Goal: Task Accomplishment & Management: Complete application form

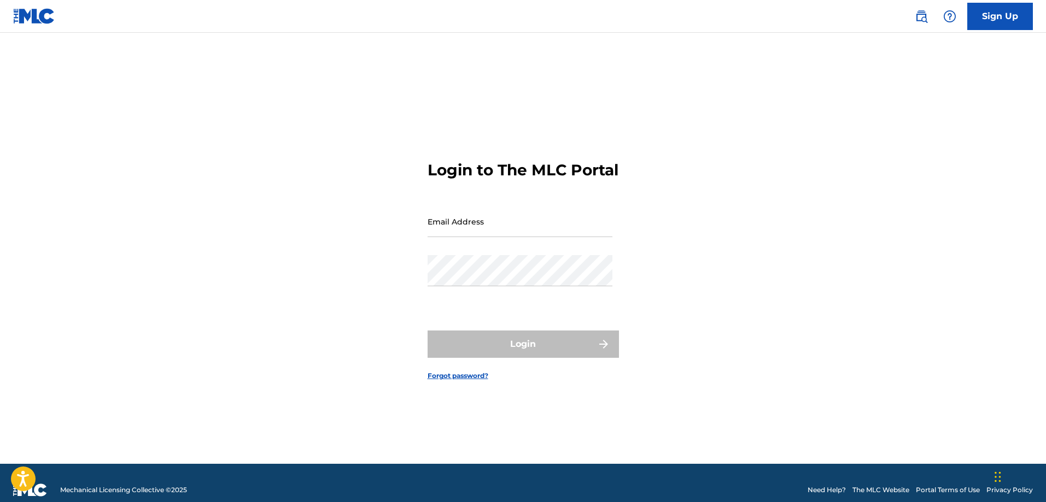
click at [1001, 21] on link "Sign Up" at bounding box center [1000, 16] width 66 height 27
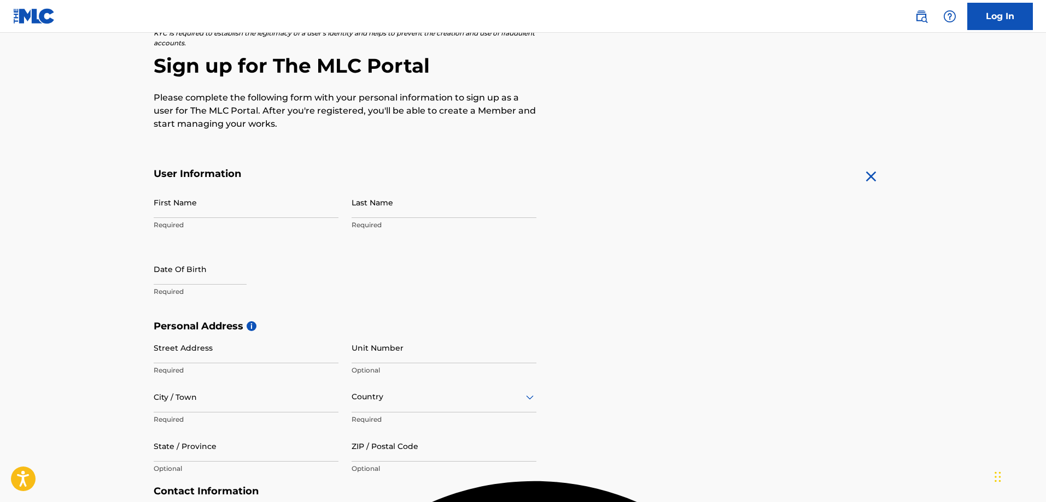
scroll to position [109, 0]
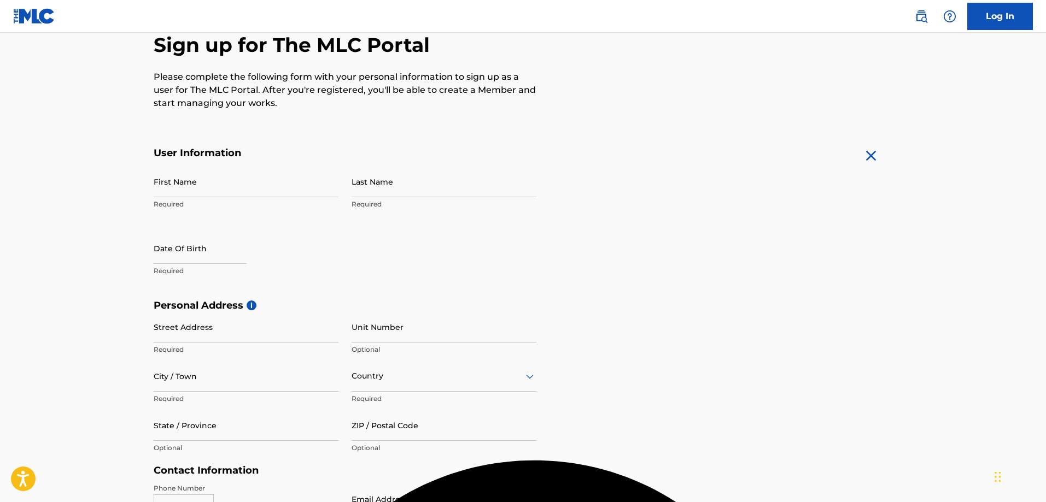
click at [215, 183] on input "First Name" at bounding box center [246, 181] width 185 height 31
type input "[PERSON_NAME]"
select select "7"
select select "2025"
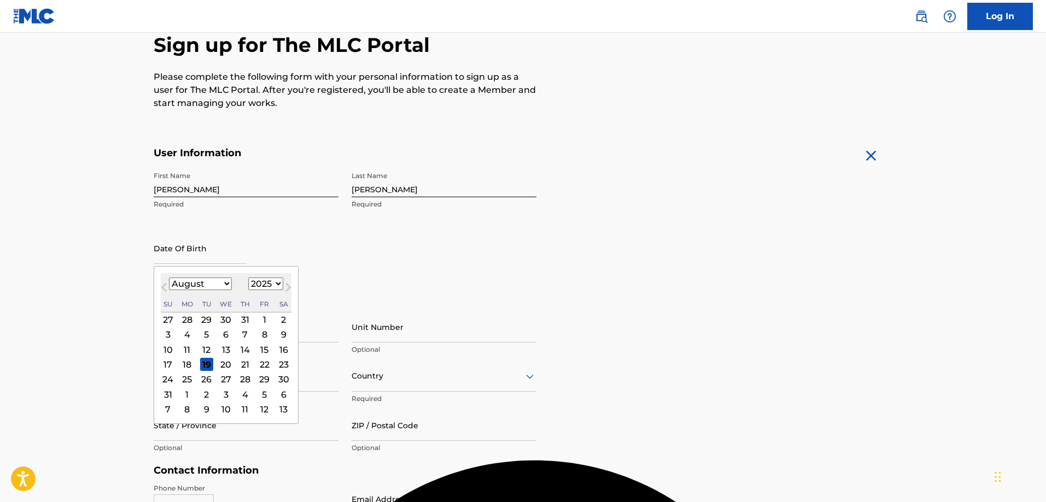
click at [224, 284] on select "January February March April May June July August September October November De…" at bounding box center [200, 284] width 63 height 13
select select "6"
click at [169, 278] on select "January February March April May June July August September October November De…" at bounding box center [200, 284] width 63 height 13
click at [262, 350] on div "18" at bounding box center [264, 349] width 13 height 13
type input "[DATE]"
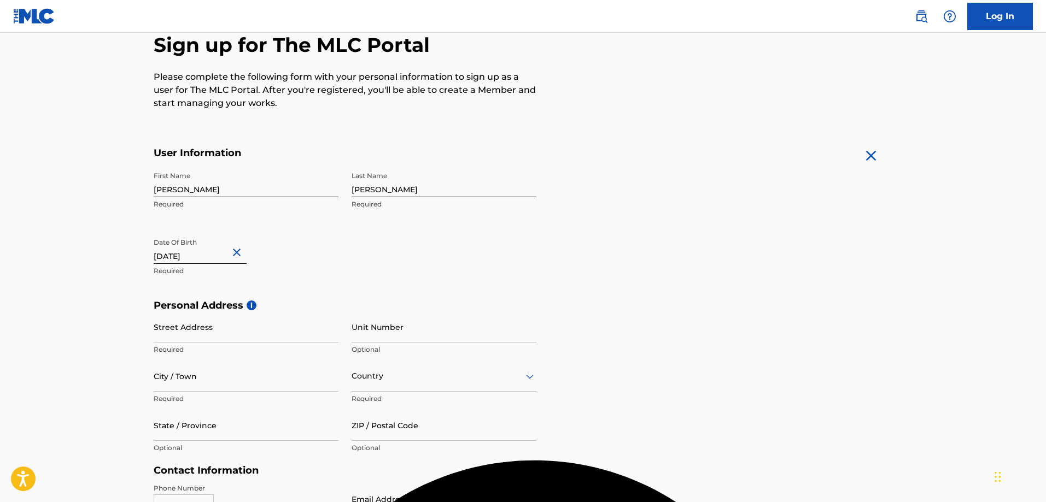
click at [216, 250] on input "[DATE]" at bounding box center [200, 248] width 93 height 31
select select "6"
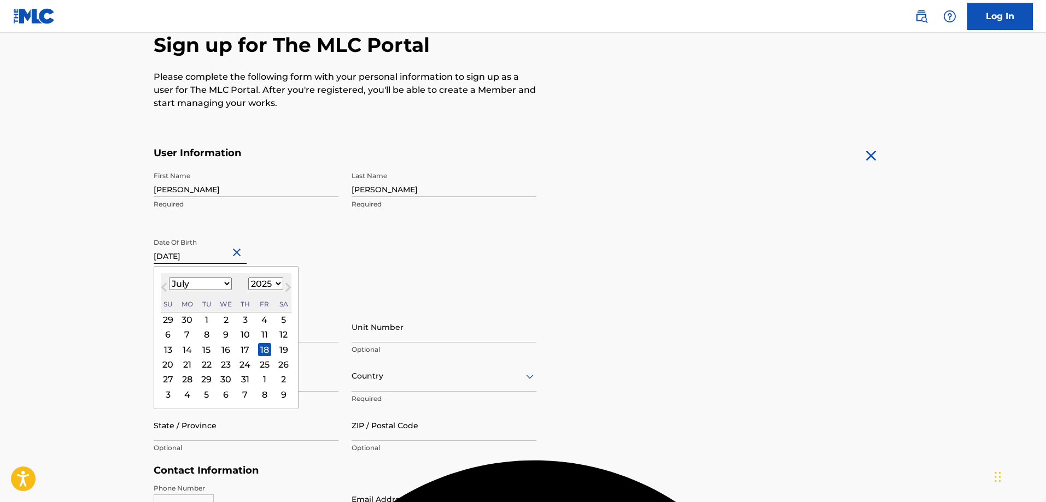
click at [279, 280] on select "1899 1900 1901 1902 1903 1904 1905 1906 1907 1908 1909 1910 1911 1912 1913 1914…" at bounding box center [265, 284] width 35 height 13
select select "1972"
click at [248, 278] on select "1899 1900 1901 1902 1903 1904 1905 1906 1907 1908 1909 1910 1911 1912 1913 1914…" at bounding box center [265, 284] width 35 height 13
click at [208, 364] on div "18" at bounding box center [206, 364] width 13 height 13
type input "[DATE]"
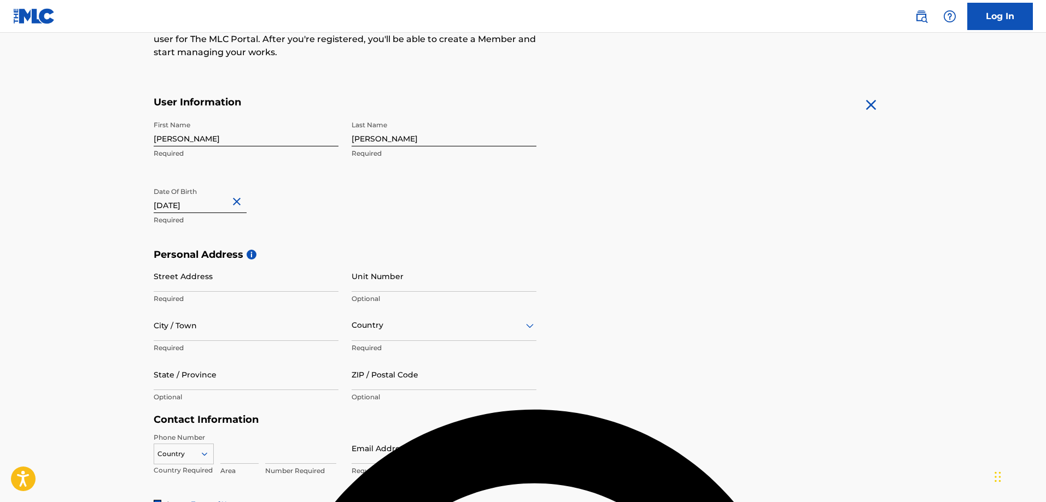
scroll to position [219, 0]
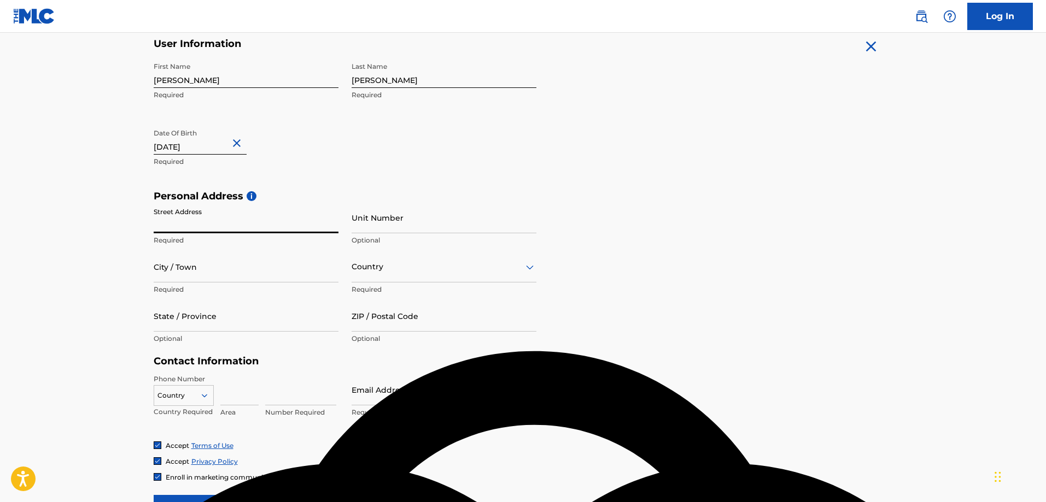
click at [236, 218] on input "Street Address" at bounding box center [246, 217] width 185 height 31
type input "[STREET_ADDRESS]"
type input "[GEOGRAPHIC_DATA]"
type input "CA [US_STATE]"
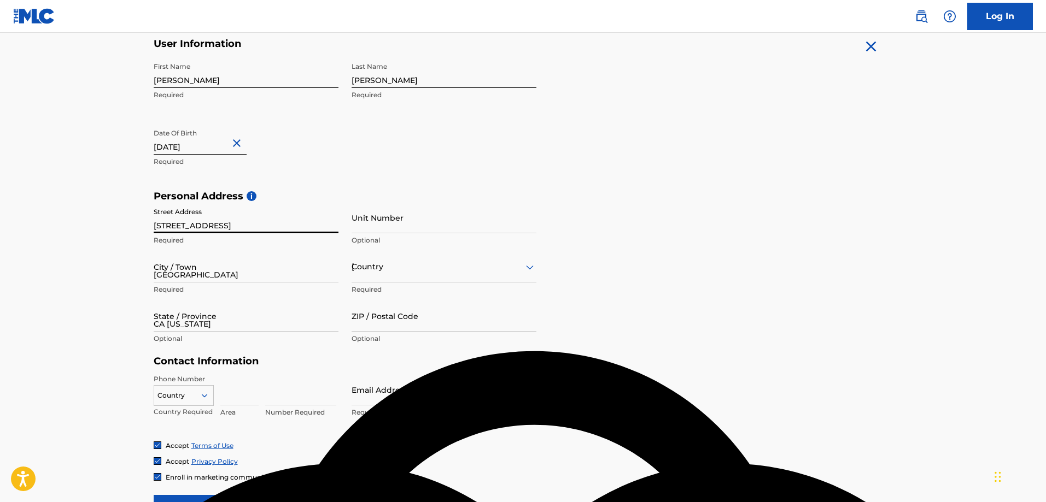
type input "90008"
type input "323"
type input "3516907"
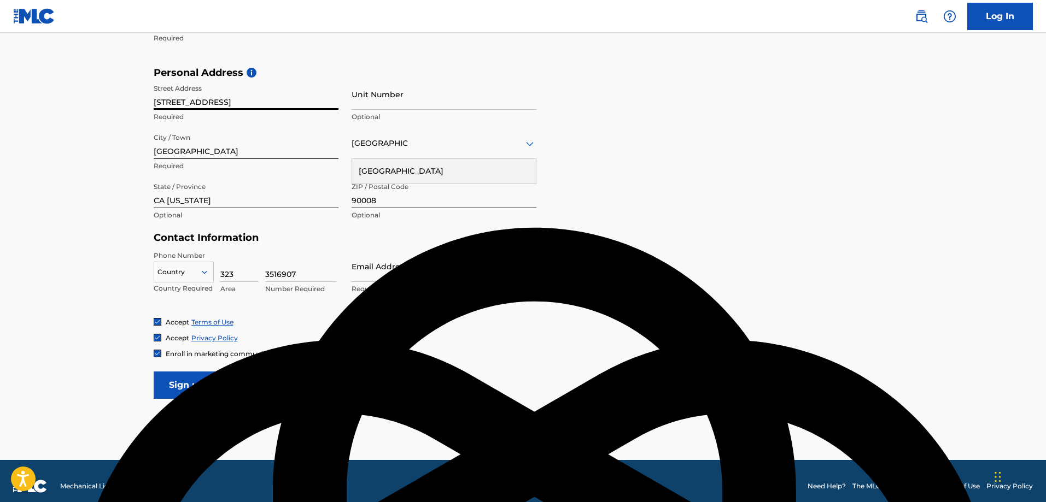
scroll to position [353, 0]
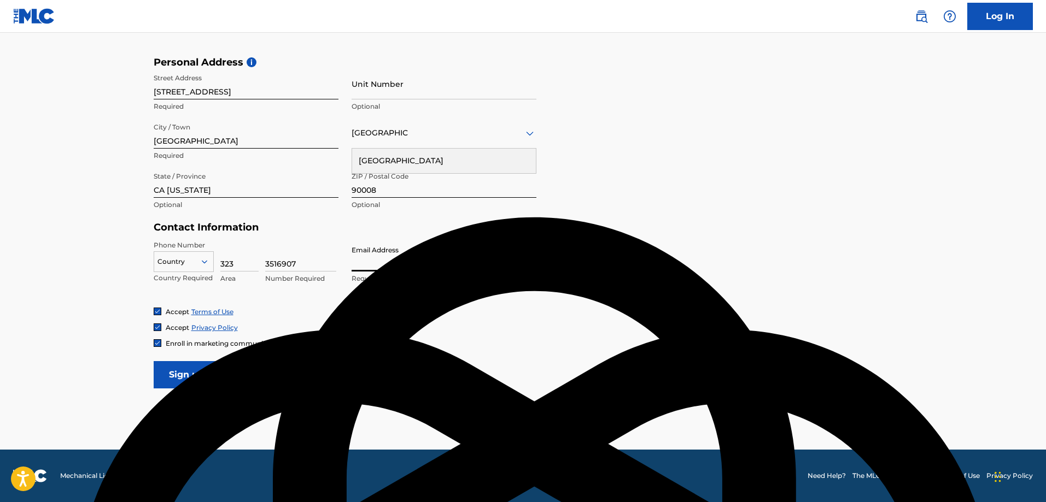
click at [385, 263] on input "Email Address" at bounding box center [443, 255] width 185 height 31
type input "[EMAIL_ADDRESS][DOMAIN_NAME]"
click at [198, 375] on input "Sign up" at bounding box center [187, 374] width 66 height 27
click at [202, 263] on icon at bounding box center [204, 262] width 10 height 10
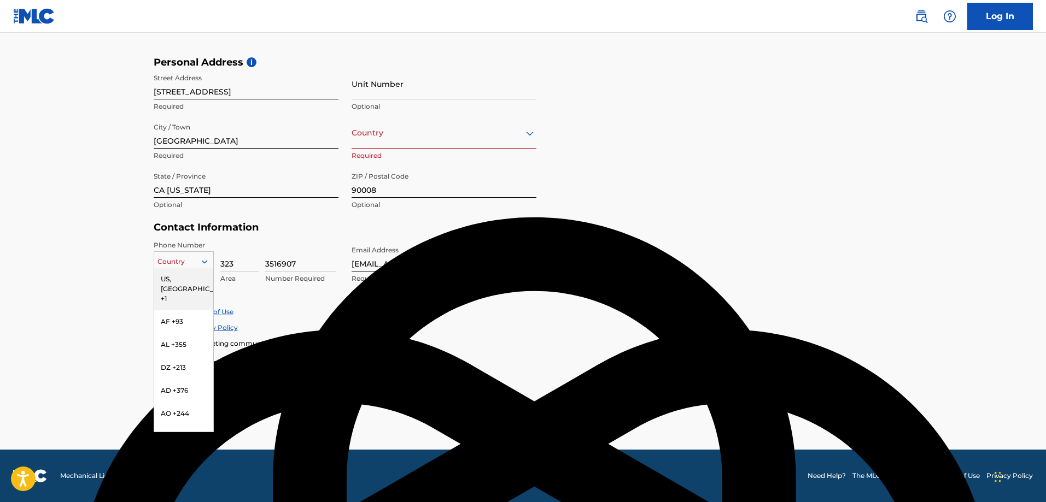
click at [195, 280] on div "US, [GEOGRAPHIC_DATA] +1" at bounding box center [183, 289] width 59 height 43
click at [180, 260] on div at bounding box center [183, 262] width 59 height 12
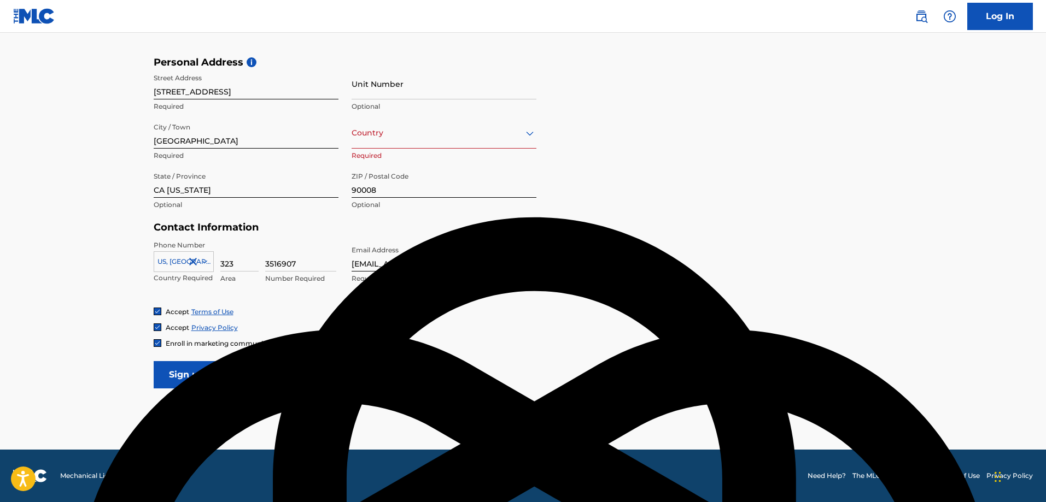
click at [341, 397] on main "The MLC uses identity verification before a user is registered to comply with K…" at bounding box center [523, 65] width 1046 height 770
click at [203, 375] on input "Sign up" at bounding box center [187, 374] width 66 height 27
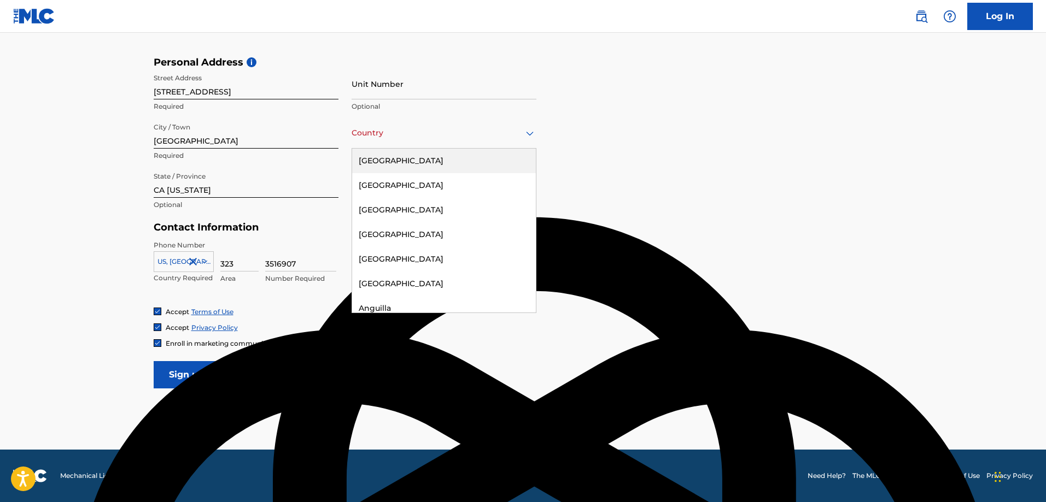
click at [443, 133] on div at bounding box center [443, 133] width 185 height 14
click at [436, 165] on div "[GEOGRAPHIC_DATA]" at bounding box center [444, 161] width 184 height 25
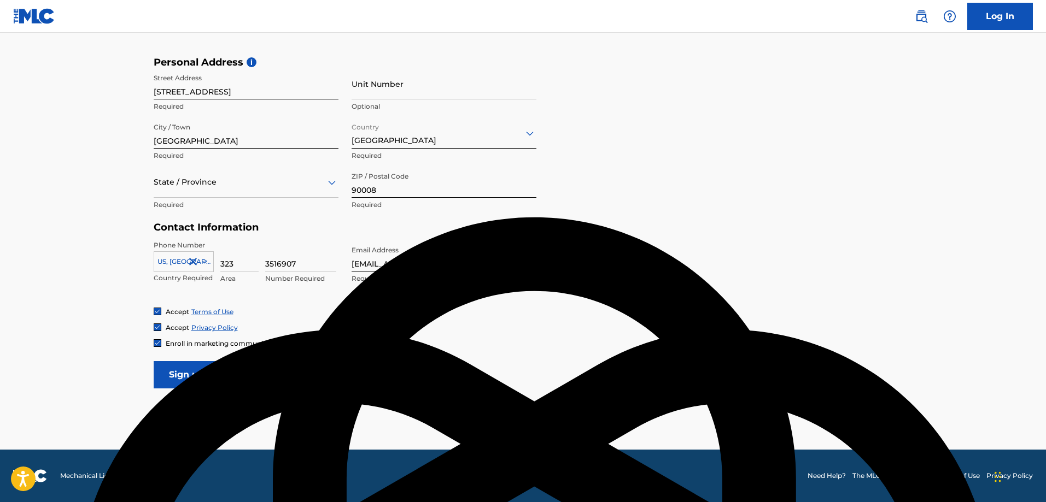
click at [215, 181] on div at bounding box center [246, 182] width 185 height 14
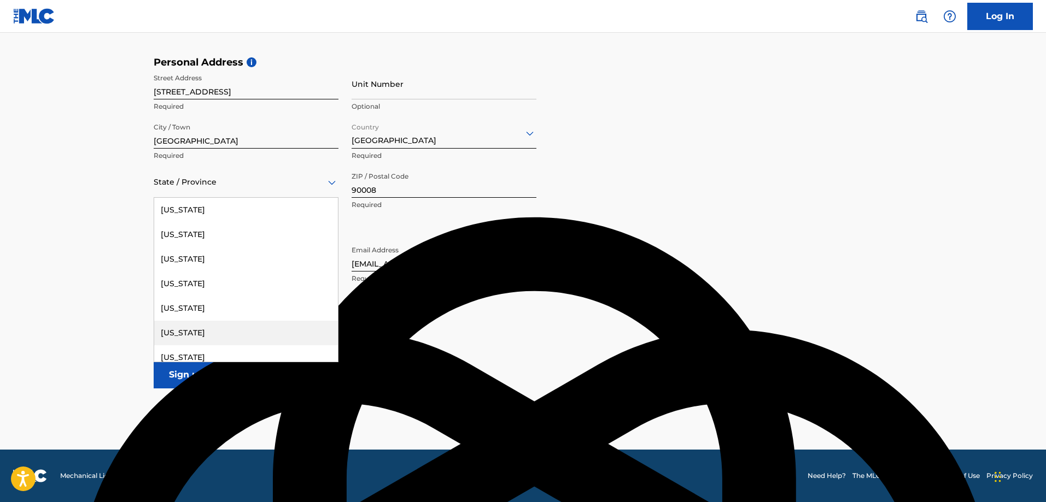
click at [206, 328] on div "[US_STATE]" at bounding box center [246, 333] width 184 height 25
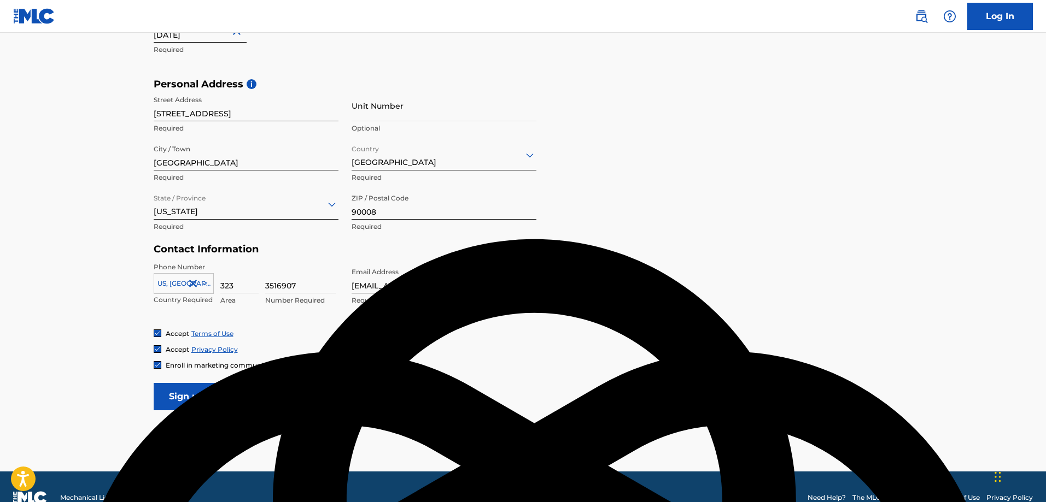
scroll to position [353, 0]
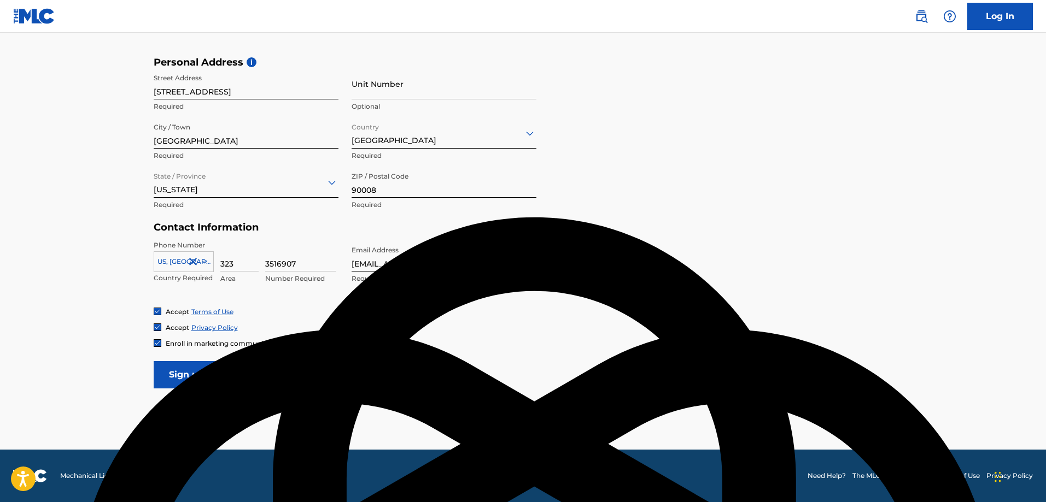
click at [202, 375] on input "Sign up" at bounding box center [187, 374] width 66 height 27
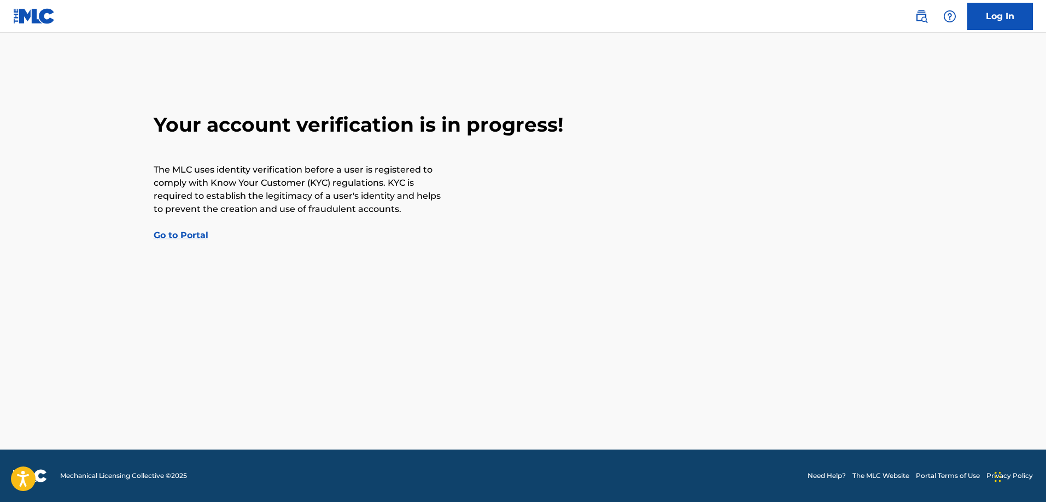
click at [189, 234] on link "Go to Portal" at bounding box center [181, 235] width 55 height 10
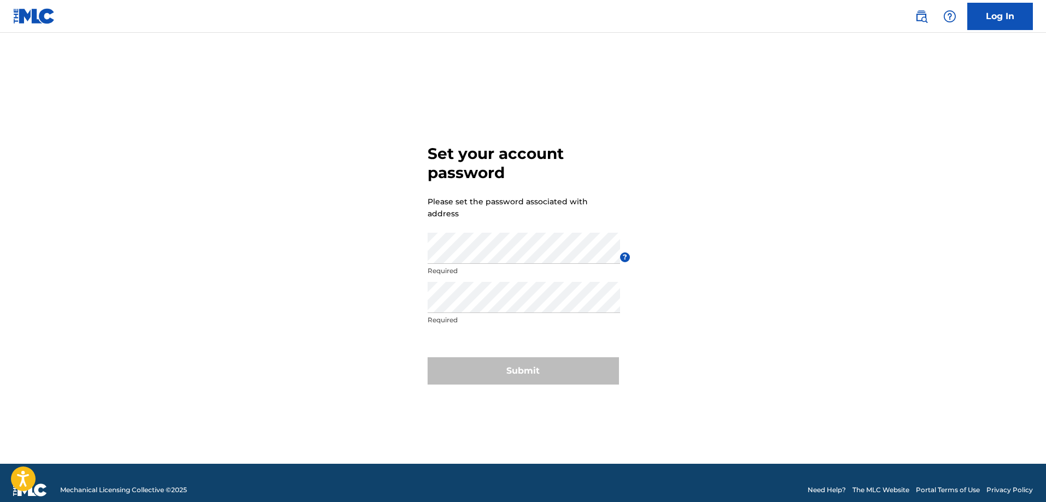
scroll to position [150, 0]
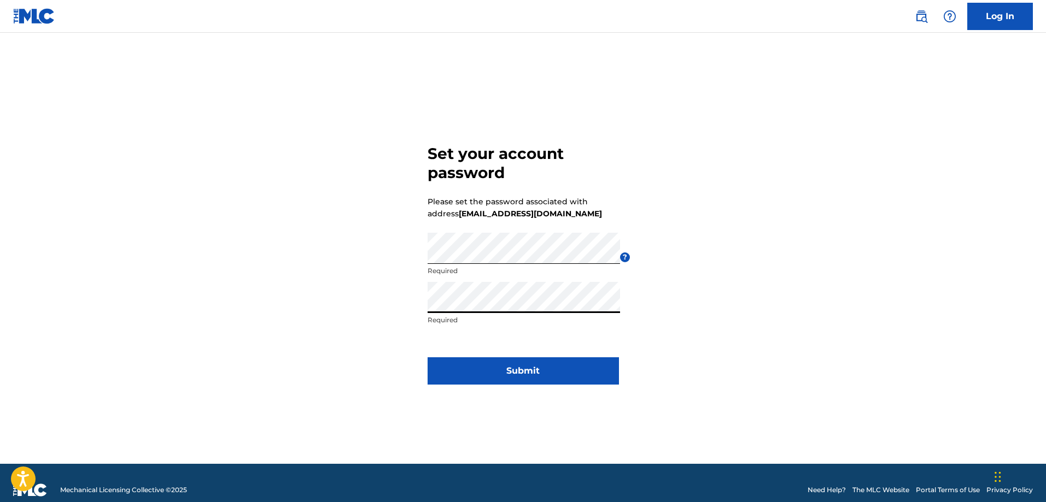
click at [545, 375] on button "Submit" at bounding box center [522, 370] width 191 height 27
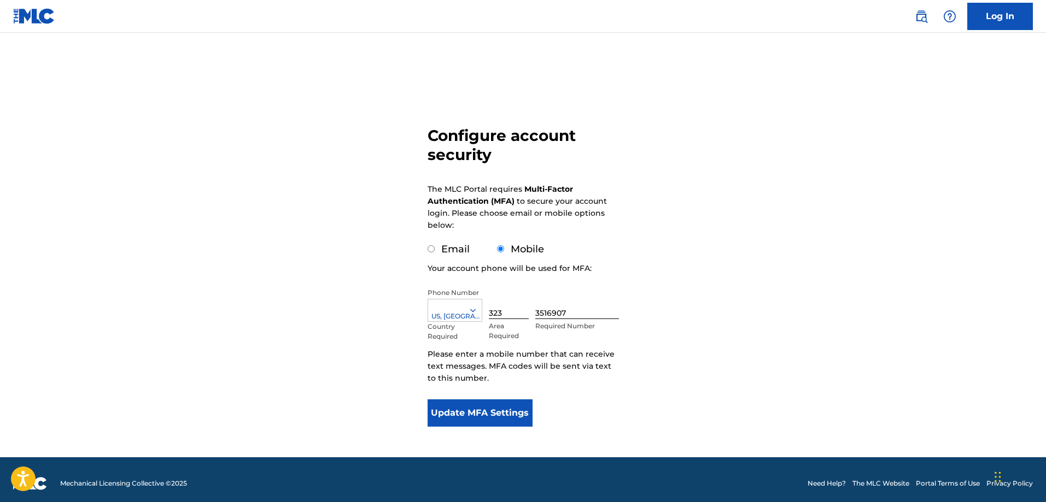
scroll to position [24, 0]
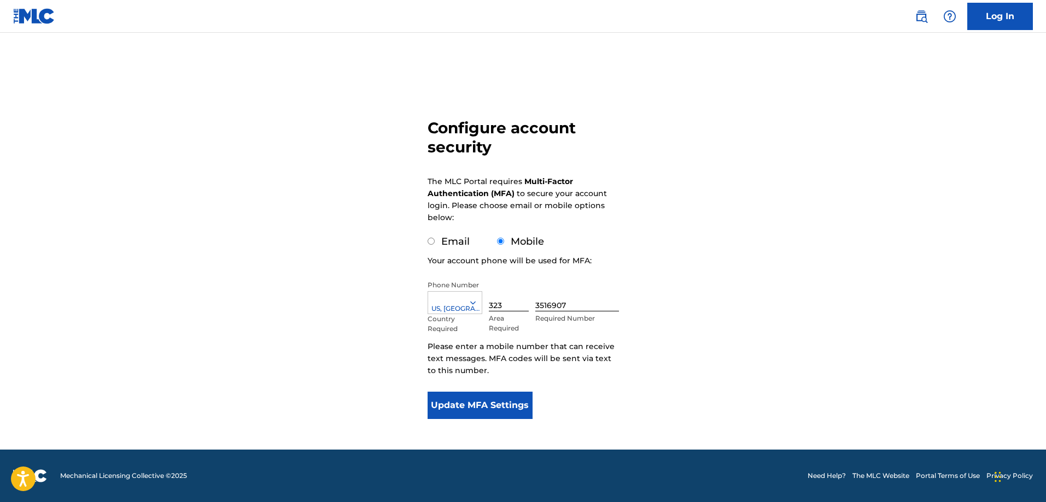
click at [488, 408] on button "Update MFA Settings" at bounding box center [479, 405] width 105 height 27
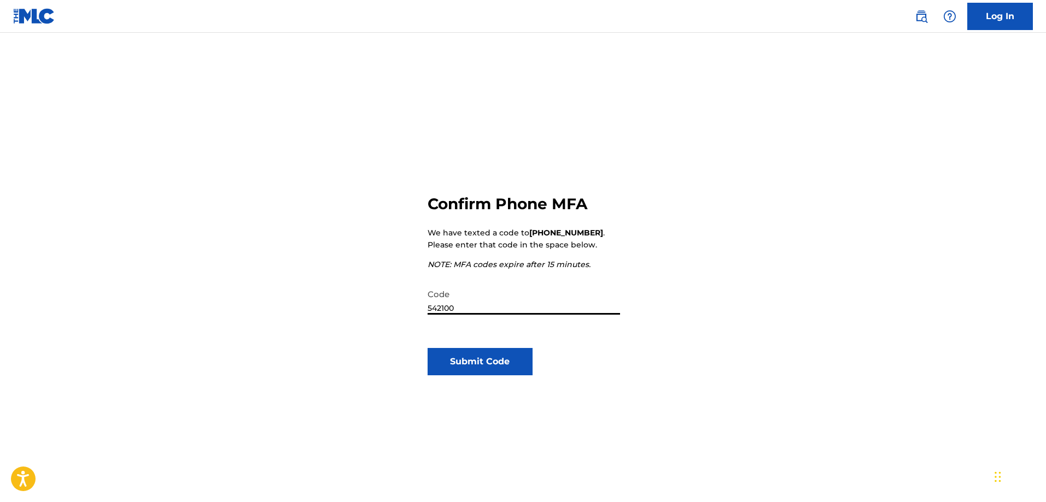
type input "542100"
click at [483, 361] on button "Submit Code" at bounding box center [479, 361] width 105 height 27
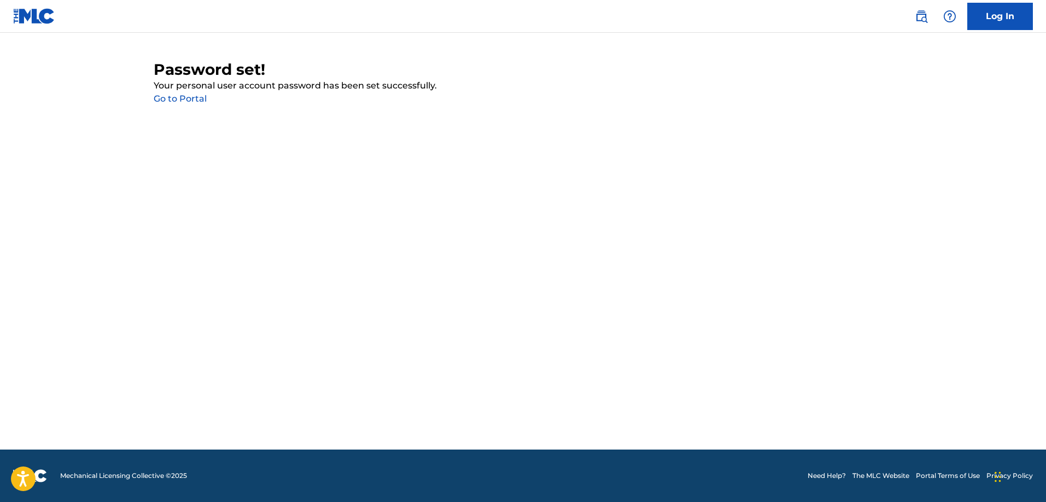
click at [190, 97] on link "Go to Portal" at bounding box center [180, 98] width 53 height 10
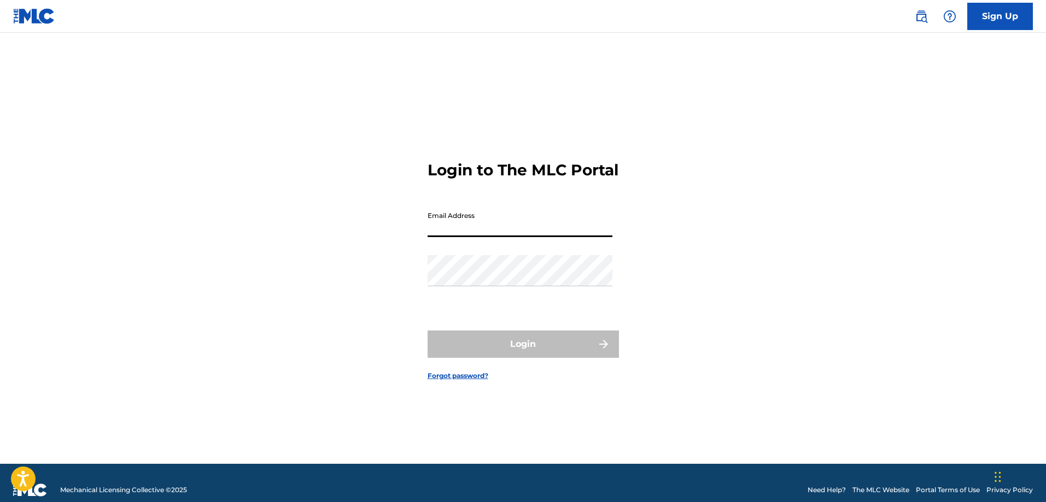
click at [455, 230] on input "Email Address" at bounding box center [519, 221] width 185 height 31
type input "[EMAIL_ADDRESS][DOMAIN_NAME]"
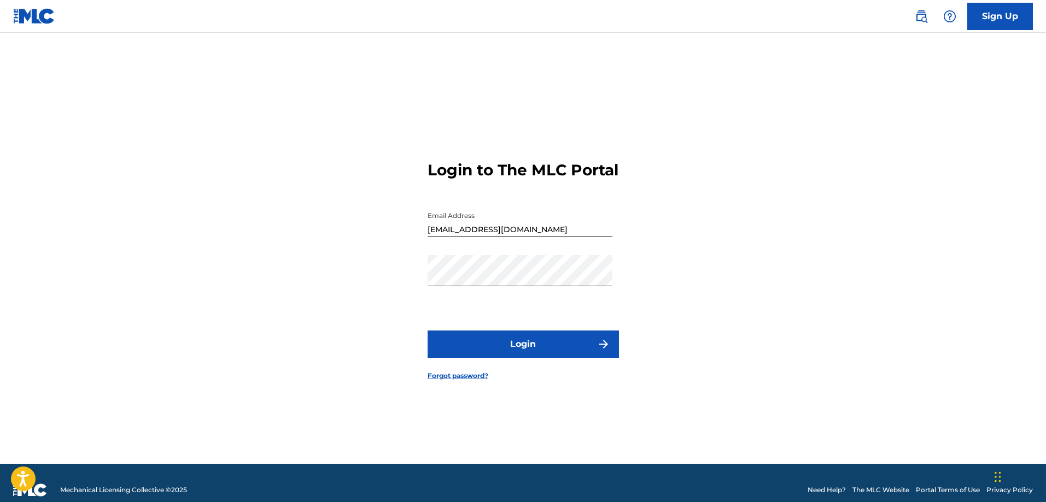
click at [540, 354] on button "Login" at bounding box center [522, 344] width 191 height 27
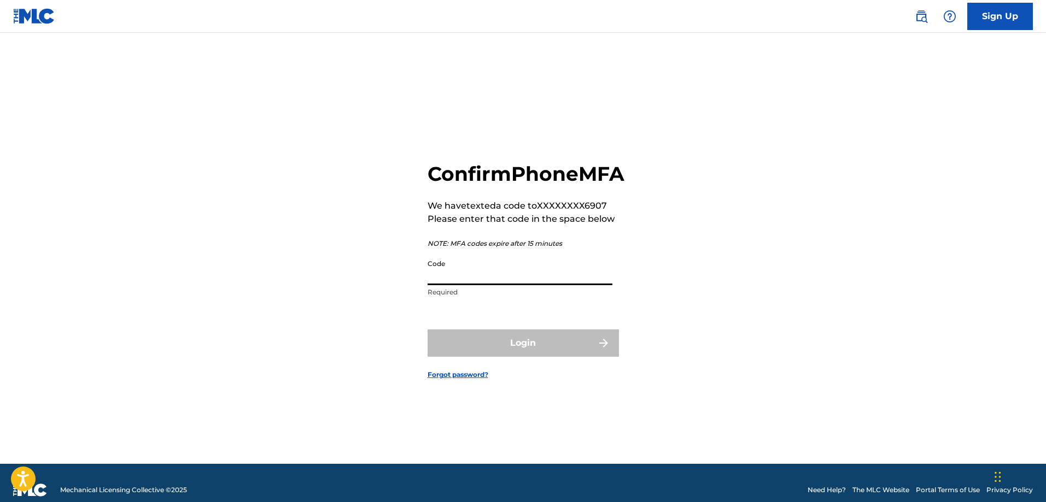
click at [512, 285] on input "Code" at bounding box center [519, 269] width 185 height 31
type input "767704"
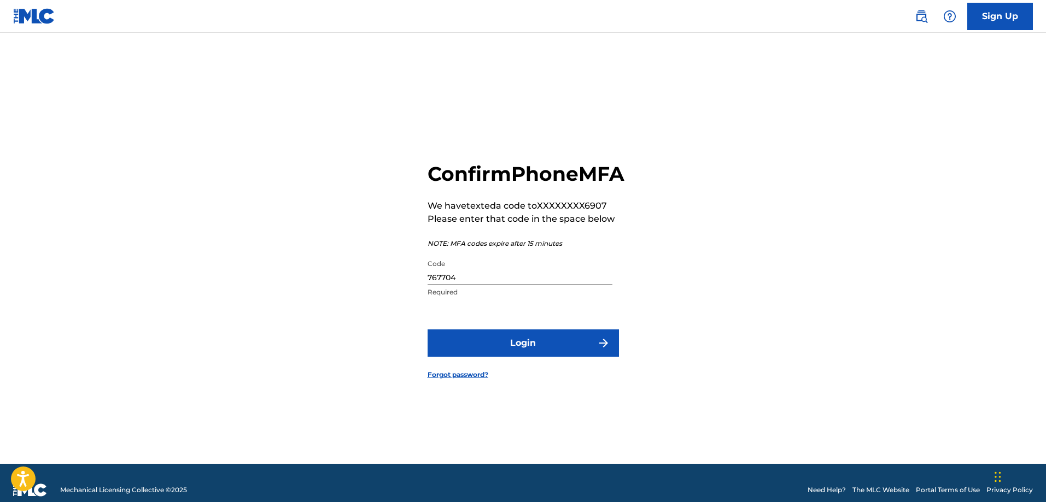
click at [532, 357] on button "Login" at bounding box center [522, 343] width 191 height 27
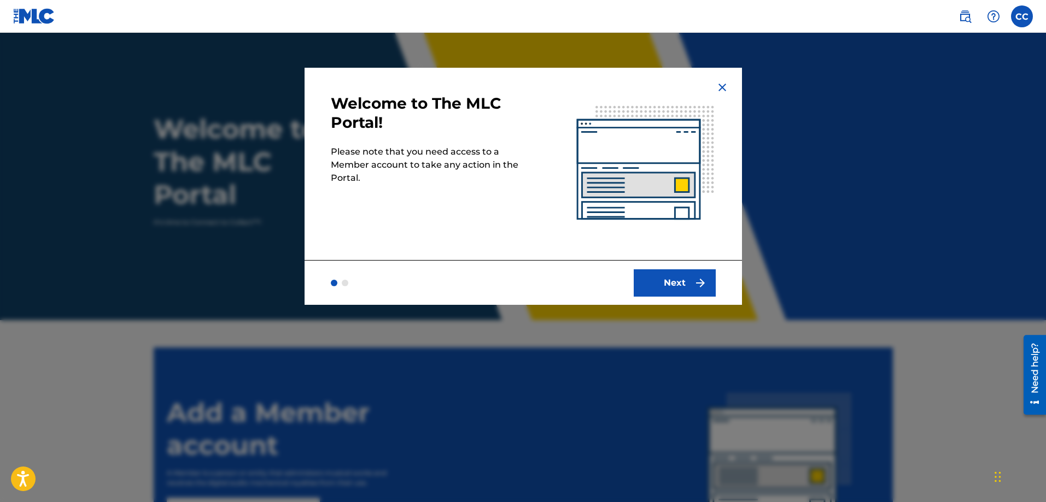
click at [687, 283] on button "Next" at bounding box center [674, 282] width 82 height 27
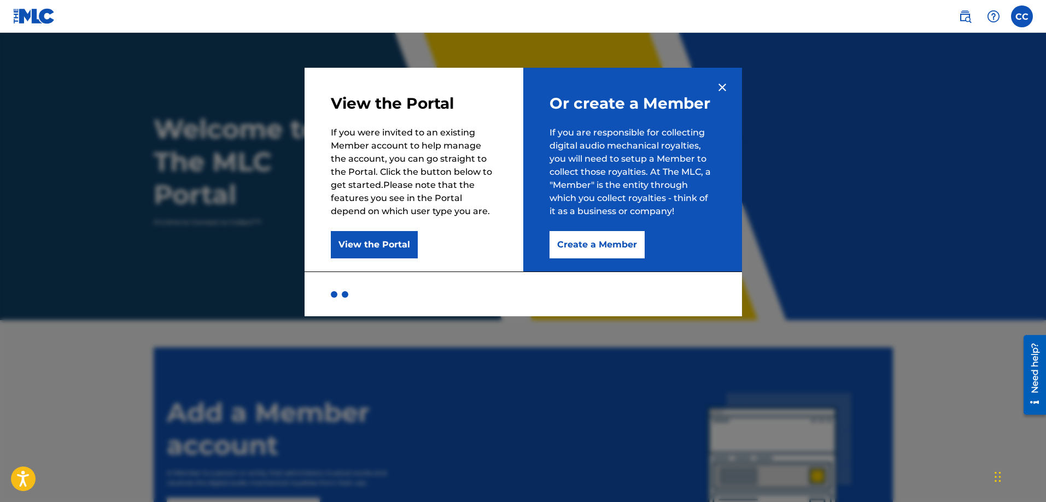
click at [603, 243] on button "Create a Member" at bounding box center [596, 244] width 95 height 27
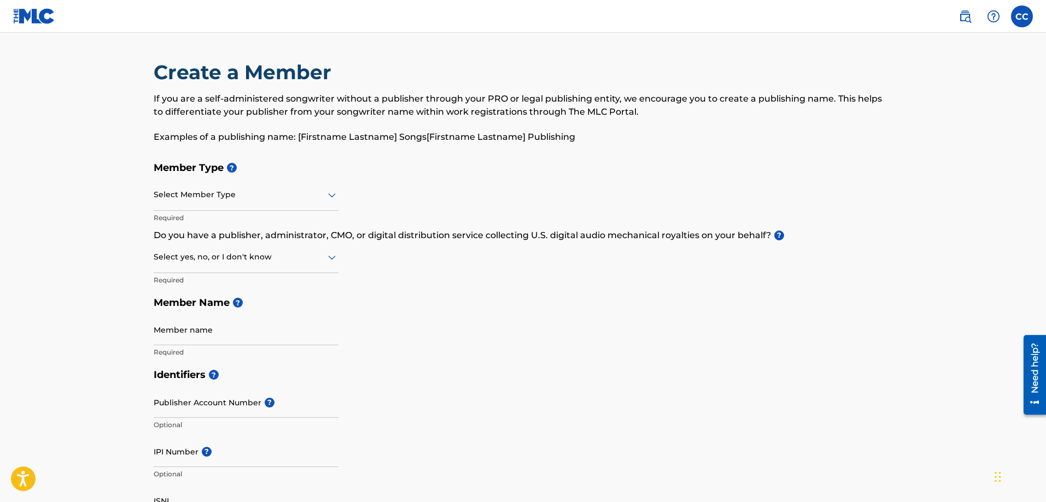
click at [256, 204] on div "Select Member Type" at bounding box center [246, 195] width 185 height 31
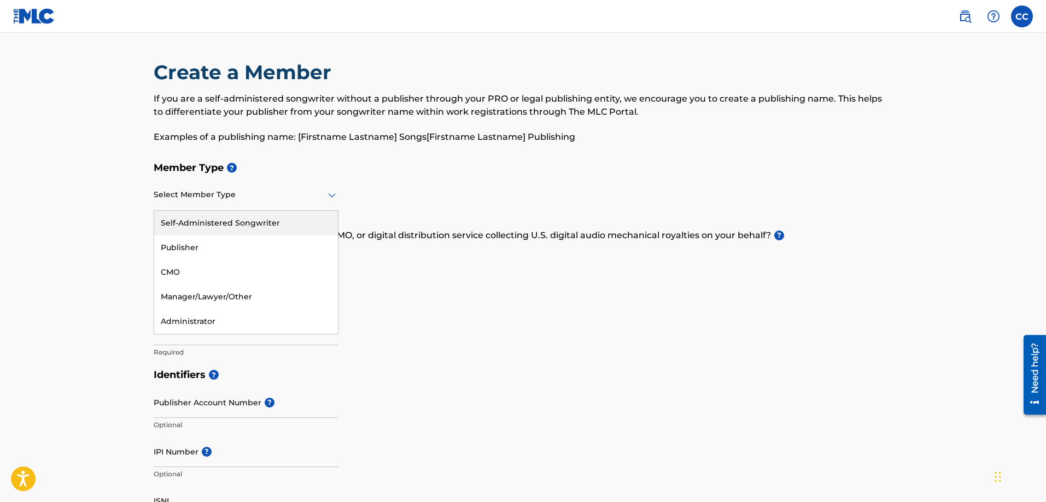
click at [275, 221] on div "Self-Administered Songwriter" at bounding box center [246, 223] width 184 height 25
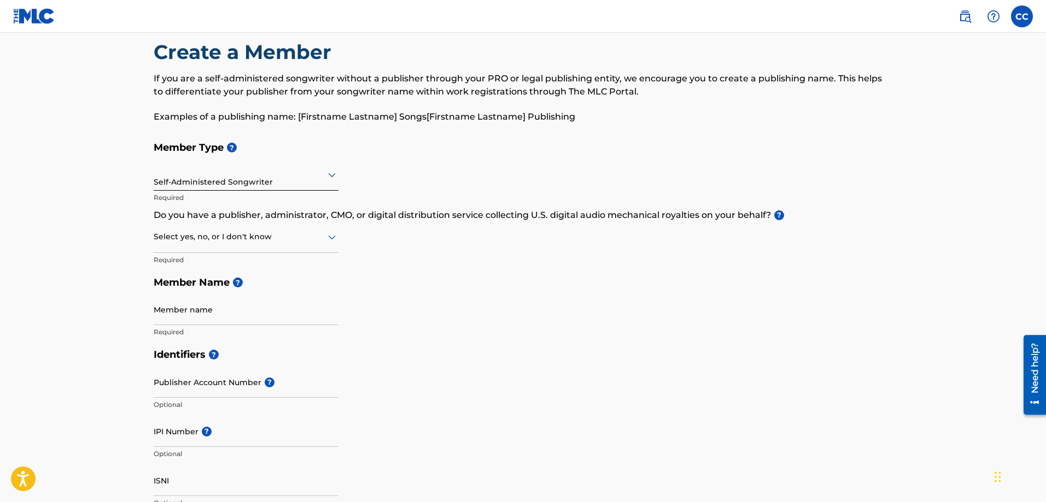
scroll to position [55, 0]
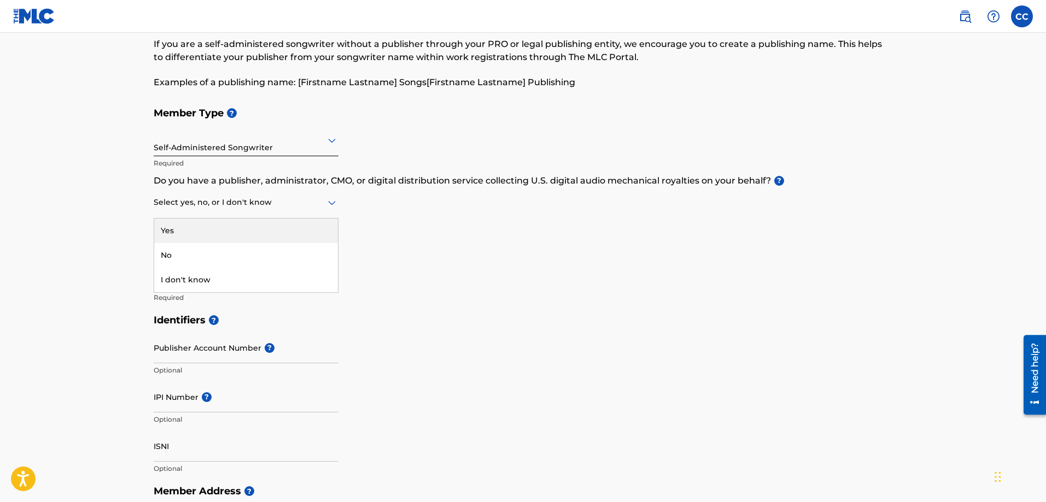
click at [271, 209] on div at bounding box center [246, 203] width 185 height 14
click at [265, 227] on div "Yes" at bounding box center [246, 231] width 184 height 25
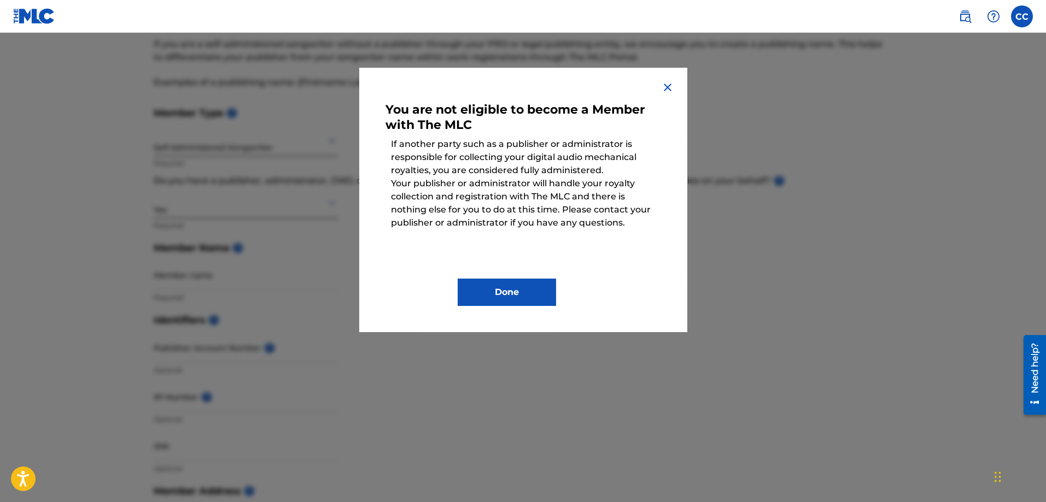
click at [677, 86] on div "You are not eligible to become a Member with The MLC If another party such as a…" at bounding box center [523, 200] width 328 height 265
click at [661, 85] on img at bounding box center [667, 87] width 13 height 13
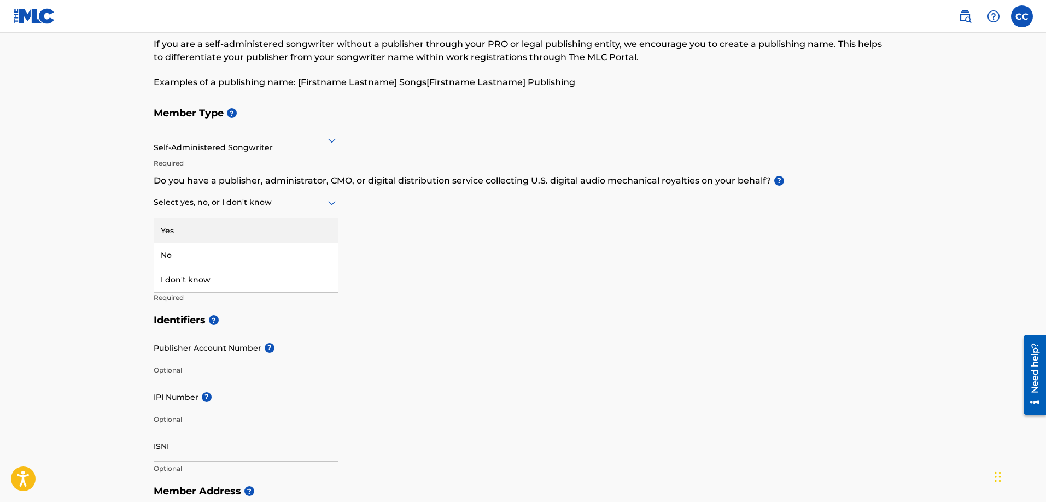
click at [264, 208] on div at bounding box center [246, 203] width 185 height 14
click at [244, 255] on div "No" at bounding box center [246, 255] width 184 height 25
click at [218, 274] on input "Member name" at bounding box center [246, 275] width 185 height 31
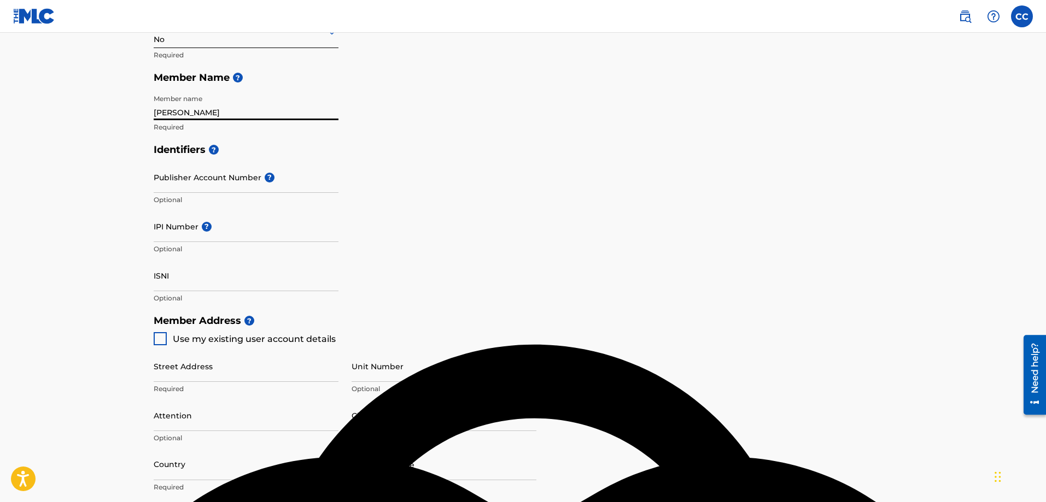
scroll to position [273, 0]
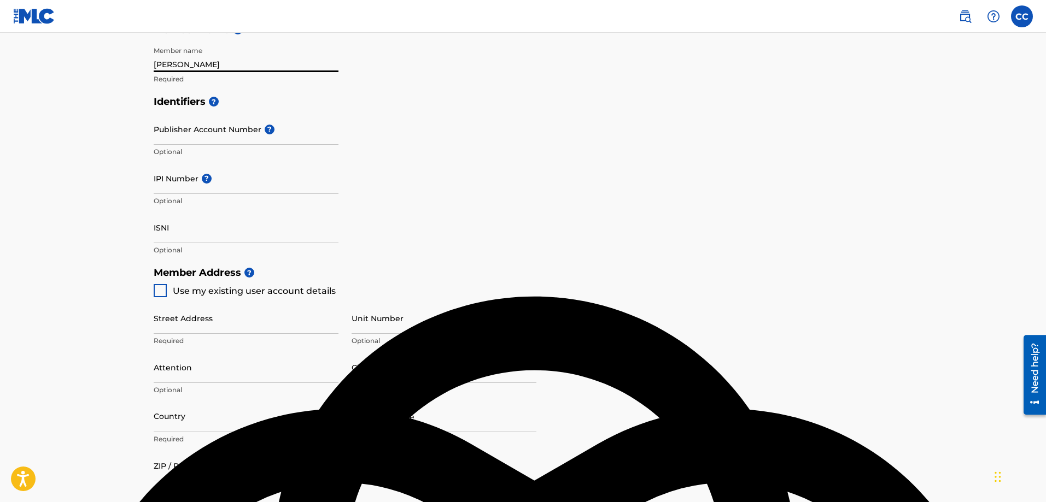
type input "Clement Campbell"
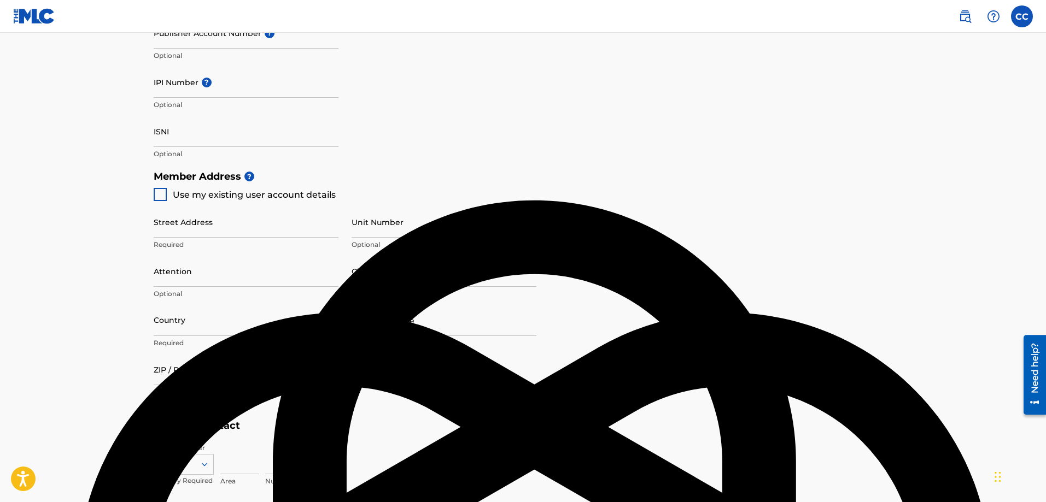
scroll to position [383, 0]
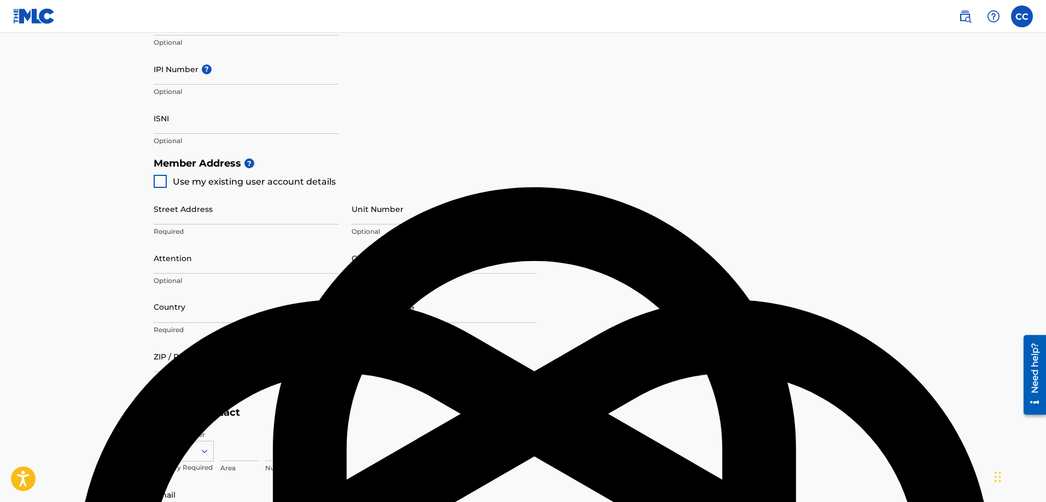
click at [163, 180] on div at bounding box center [160, 181] width 13 height 13
type input "[STREET_ADDRESS]"
type input "[GEOGRAPHIC_DATA]"
type input "90008"
type input "323"
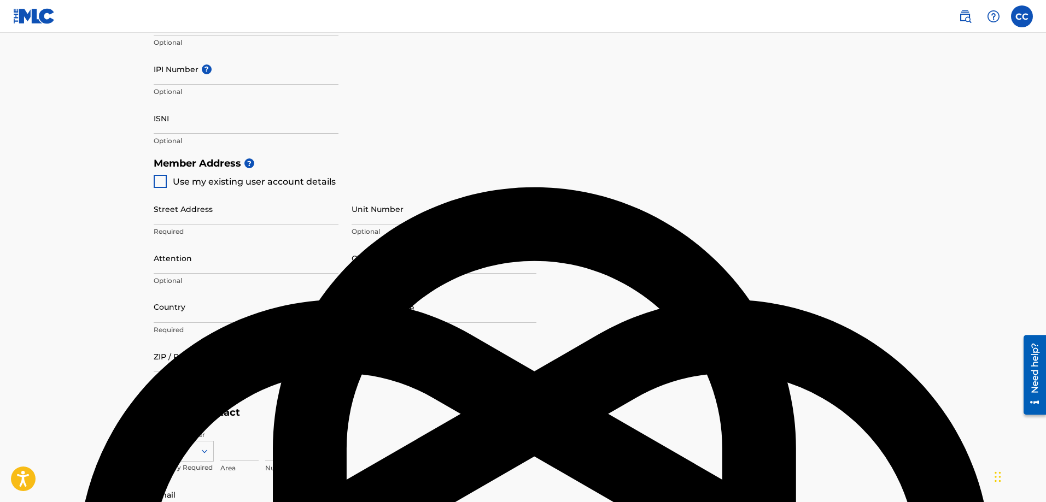
type input "3516907"
type input "[EMAIL_ADDRESS][DOMAIN_NAME]"
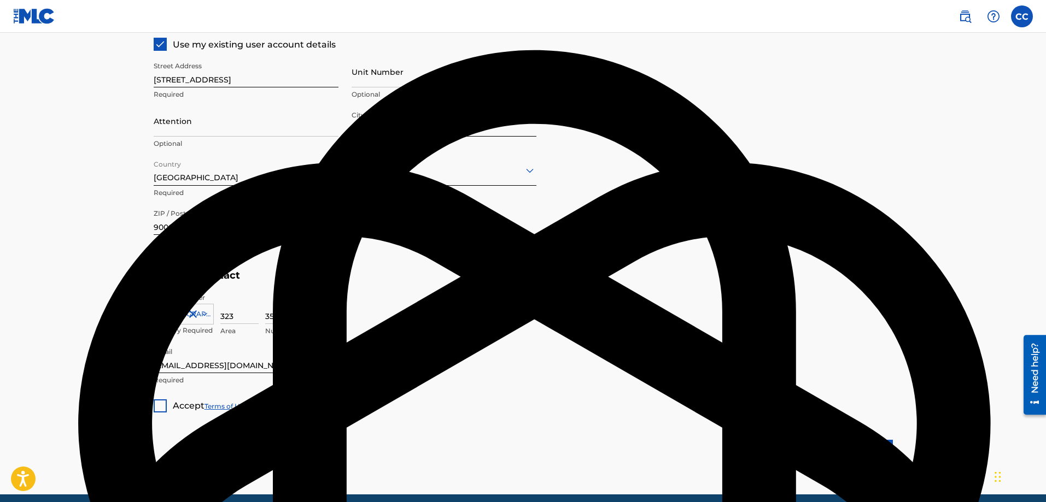
scroll to position [565, 0]
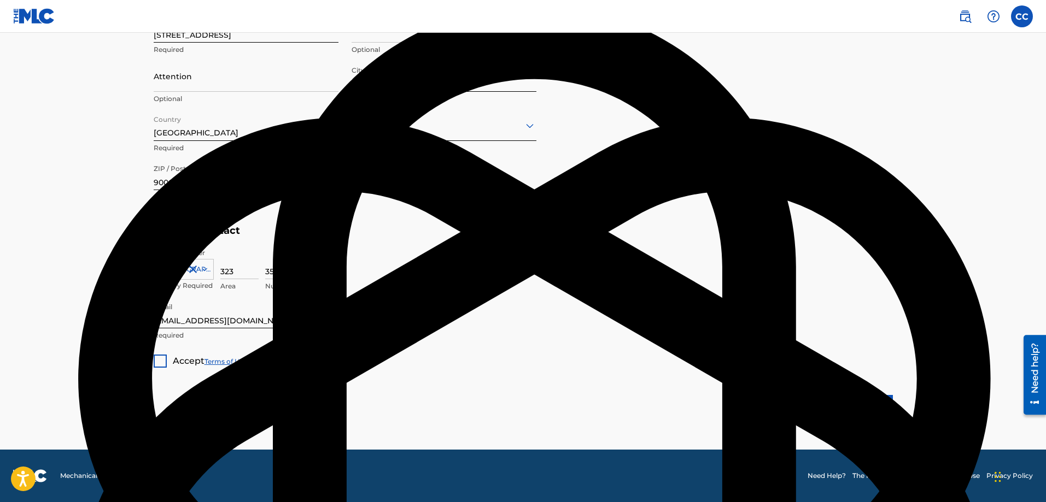
click at [159, 365] on div at bounding box center [160, 361] width 13 height 13
click at [861, 409] on button "Next" at bounding box center [860, 408] width 66 height 27
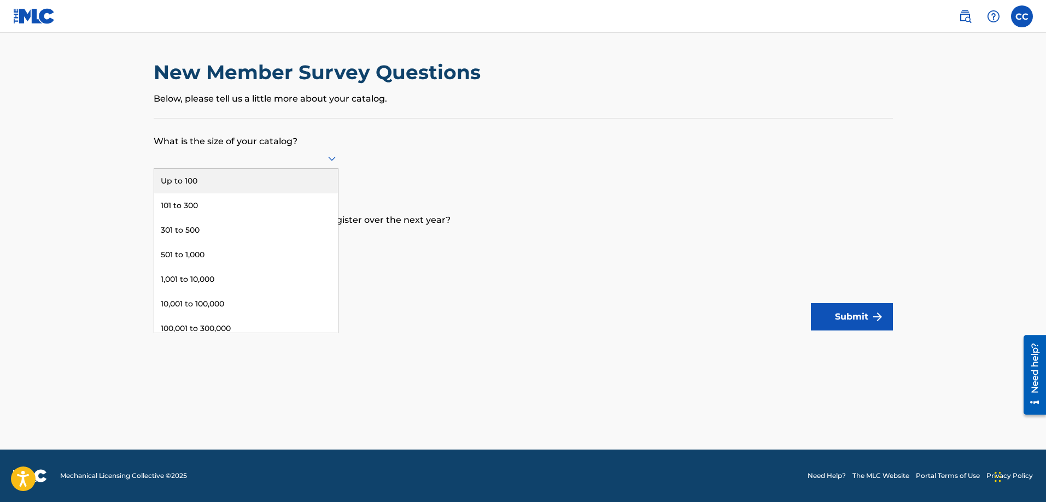
click at [331, 156] on icon at bounding box center [331, 158] width 13 height 13
click at [312, 207] on div "101 to 300" at bounding box center [246, 205] width 184 height 25
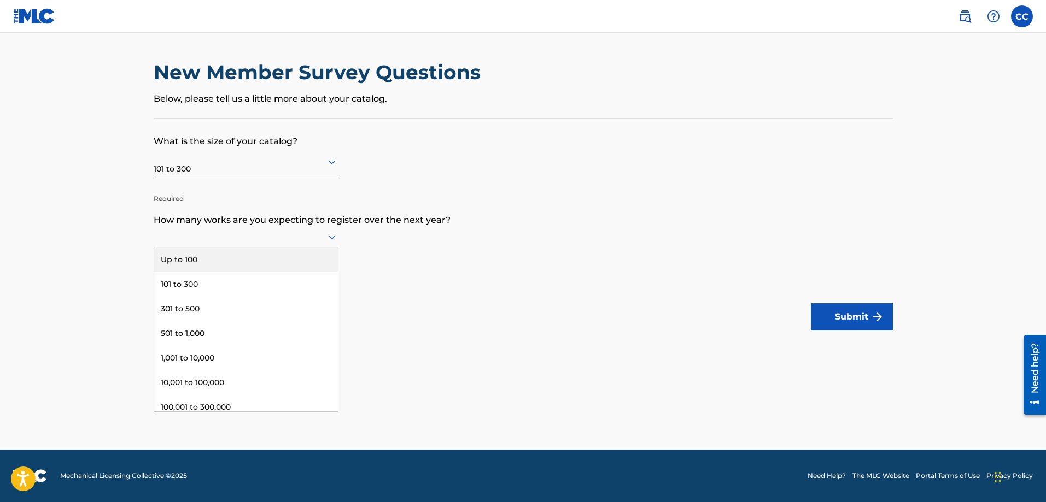
click at [313, 239] on div at bounding box center [246, 237] width 185 height 14
click at [298, 286] on div "101 to 300" at bounding box center [246, 284] width 184 height 25
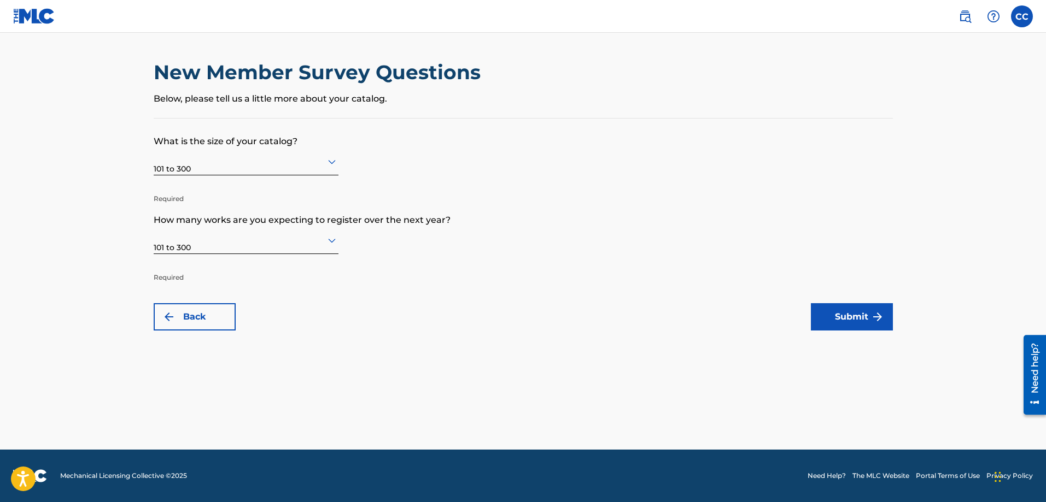
click at [873, 320] on img "submit" at bounding box center [877, 316] width 13 height 13
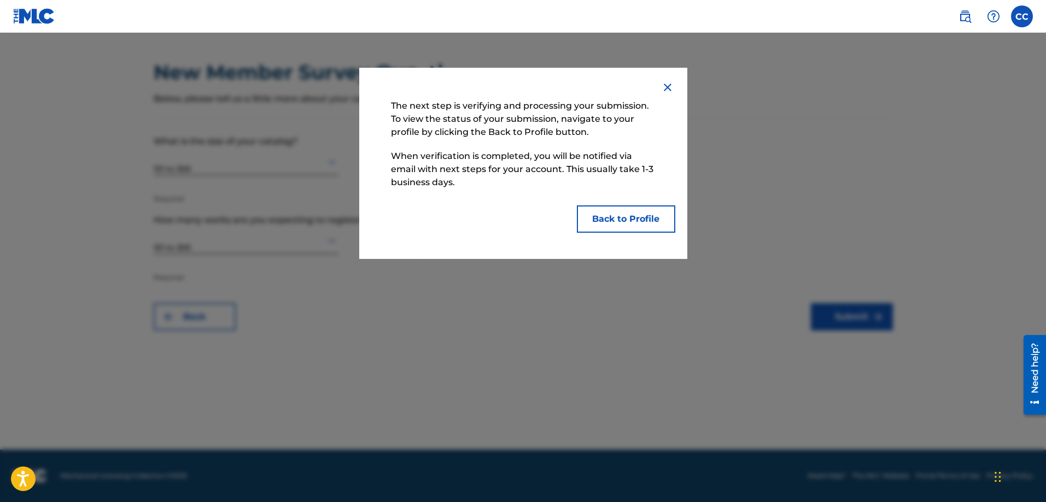
click at [641, 221] on button "Back to Profile" at bounding box center [626, 219] width 98 height 27
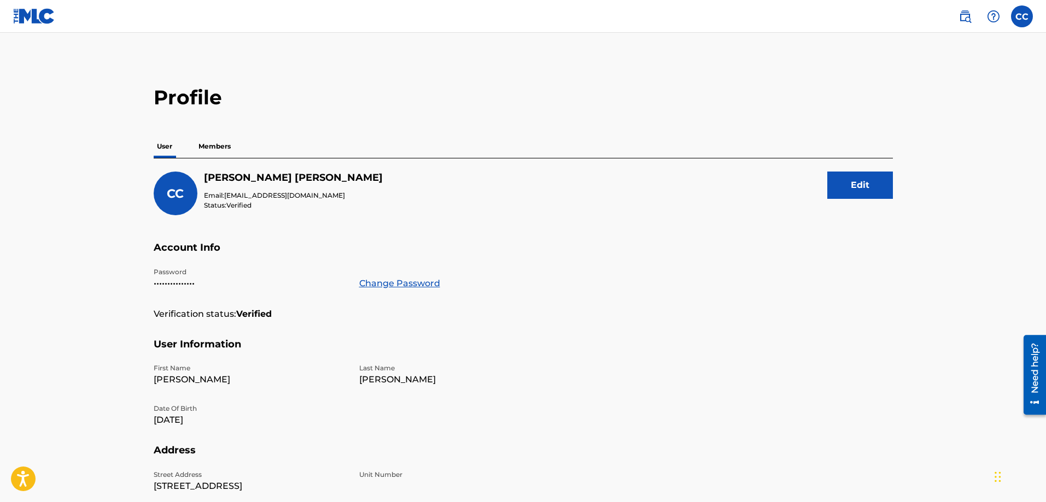
click at [1020, 16] on label at bounding box center [1022, 16] width 22 height 22
click at [1022, 16] on input "CC Clement Campbell des4me@hotmail.com Notification Preferences Profile Log out" at bounding box center [1022, 16] width 0 height 0
click at [934, 116] on link "Notification Preferences" at bounding box center [943, 118] width 80 height 10
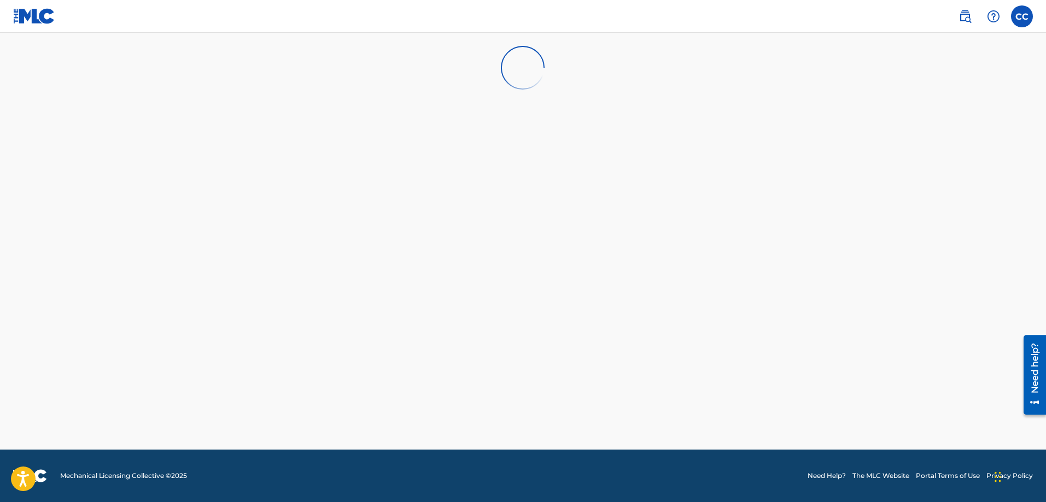
click at [30, 13] on img at bounding box center [34, 16] width 42 height 16
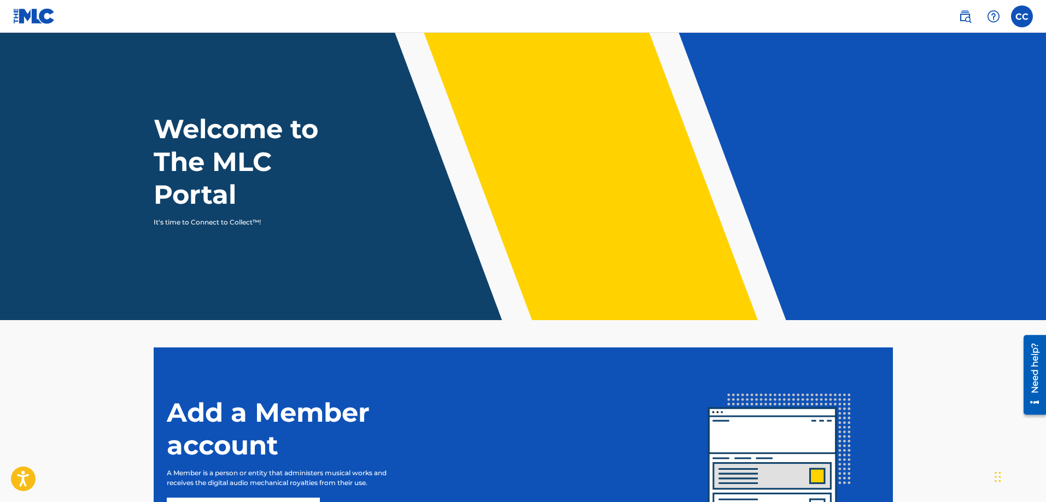
click at [1020, 18] on label at bounding box center [1022, 16] width 22 height 22
click at [1022, 16] on input "CC Clement Campbell des4me@hotmail.com Notification Preferences Profile Log out" at bounding box center [1022, 16] width 0 height 0
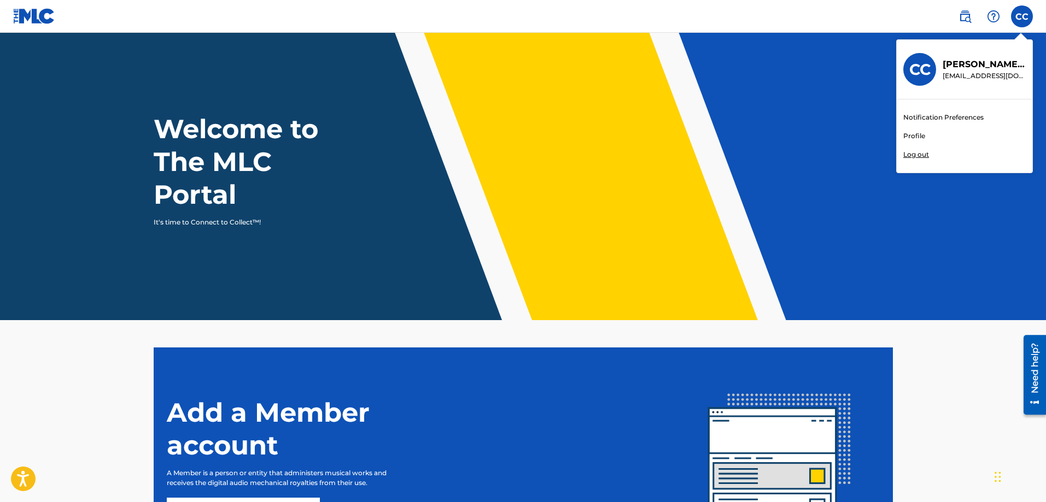
click at [917, 136] on link "Profile" at bounding box center [914, 136] width 22 height 10
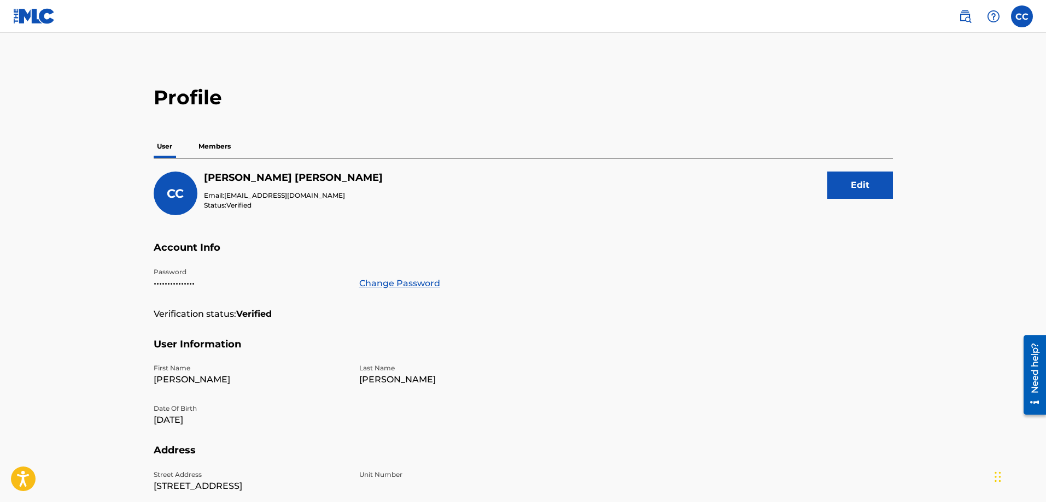
click at [211, 148] on p "Members" at bounding box center [214, 146] width 39 height 23
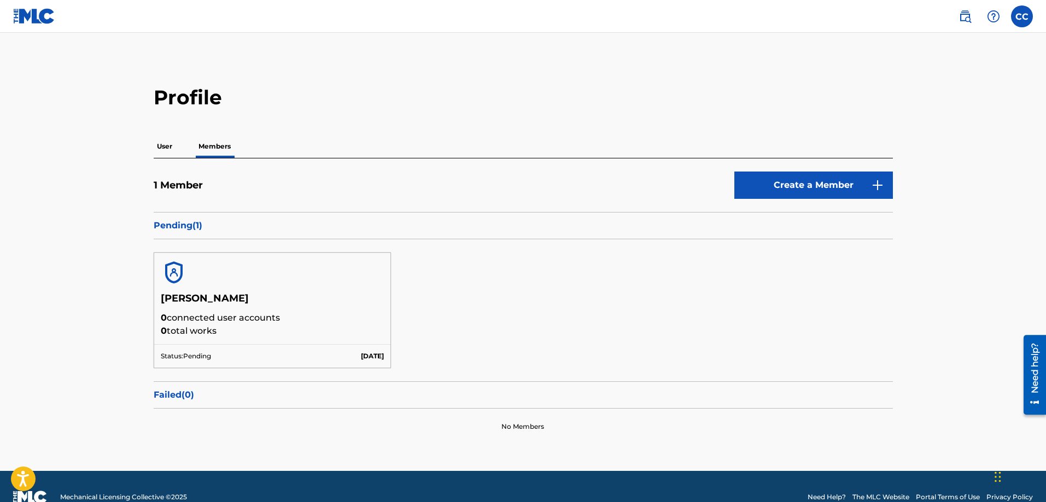
click at [1029, 17] on label at bounding box center [1022, 16] width 22 height 22
click at [1022, 16] on input "CC Clement Campbell des4me@hotmail.com Notification Preferences Profile Log out" at bounding box center [1022, 16] width 0 height 0
click at [914, 155] on p "Log out" at bounding box center [916, 155] width 26 height 10
click at [1022, 16] on input "CC Clement Campbell des4me@hotmail.com Notification Preferences Profile Log out" at bounding box center [1022, 16] width 0 height 0
